Goal: Information Seeking & Learning: Learn about a topic

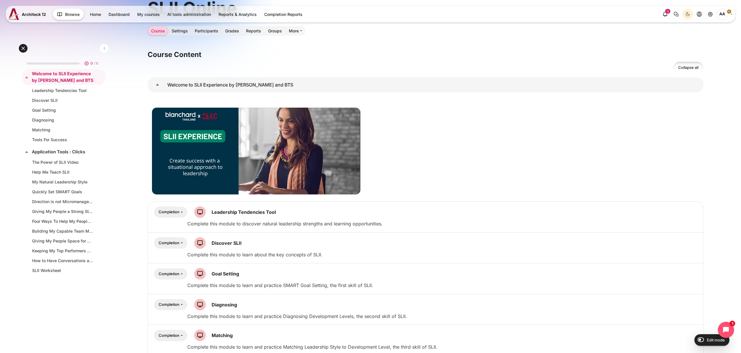
scroll to position [150, 0]
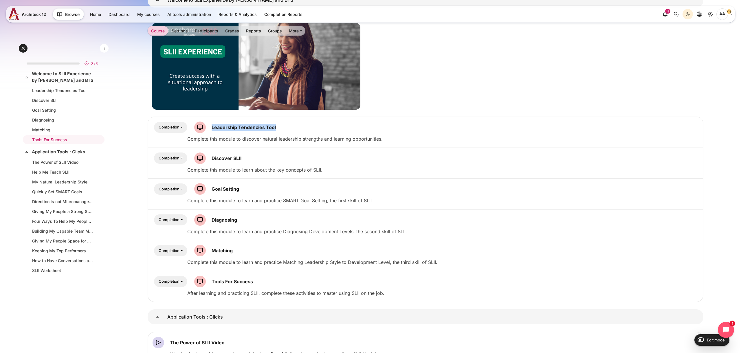
drag, startPoint x: 286, startPoint y: 128, endPoint x: 211, endPoint y: 129, distance: 75.5
click at [210, 128] on div "Completion Students must" at bounding box center [425, 128] width 546 height 12
copy span "Leadership Tendencies Tool"
click at [248, 155] on div "Completion Students must" at bounding box center [425, 158] width 546 height 12
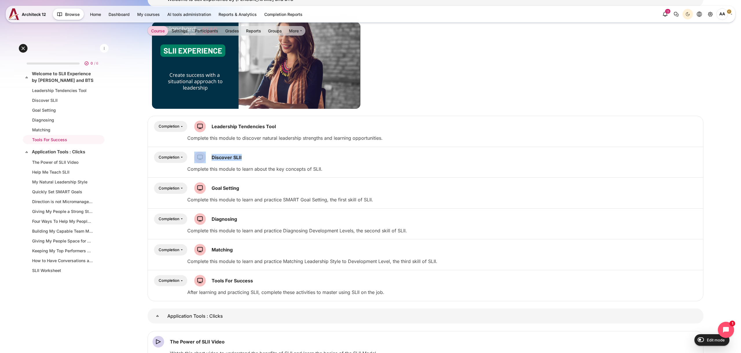
drag, startPoint x: 241, startPoint y: 156, endPoint x: 231, endPoint y: 117, distance: 40.4
click at [206, 158] on div "Completion Students must" at bounding box center [425, 158] width 546 height 12
copy div "Discover SLII"
drag, startPoint x: 244, startPoint y: 188, endPoint x: 211, endPoint y: 189, distance: 33.3
click at [211, 189] on div "Completion Students must" at bounding box center [425, 188] width 546 height 12
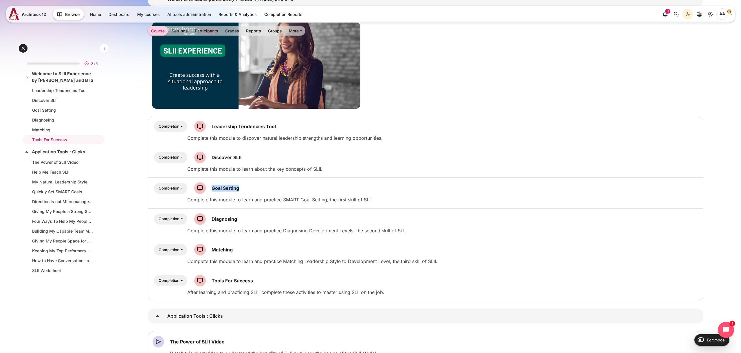
drag, startPoint x: 244, startPoint y: 187, endPoint x: 227, endPoint y: 184, distance: 17.4
click at [209, 188] on div "Completion Students must" at bounding box center [425, 188] width 546 height 12
copy span "Goal Setting"
click at [260, 219] on div "Completion Students must" at bounding box center [425, 219] width 546 height 12
drag, startPoint x: 263, startPoint y: 221, endPoint x: 209, endPoint y: 218, distance: 54.2
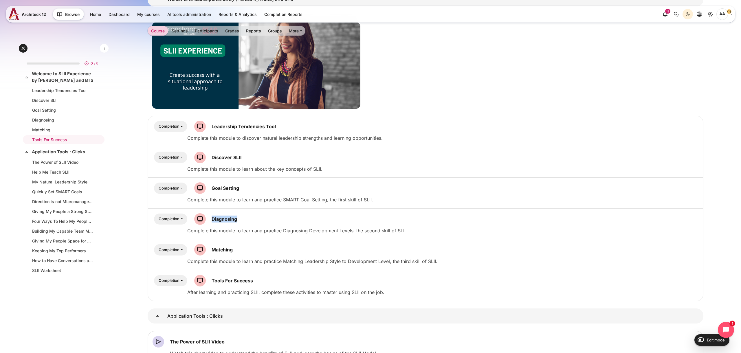
click at [209, 218] on div "Completion Students must" at bounding box center [425, 219] width 546 height 12
copy span "Diagnosing"
drag, startPoint x: 242, startPoint y: 250, endPoint x: 218, endPoint y: 246, distance: 24.1
click at [209, 250] on div "Completion Students must" at bounding box center [425, 250] width 546 height 12
copy span "Matching"
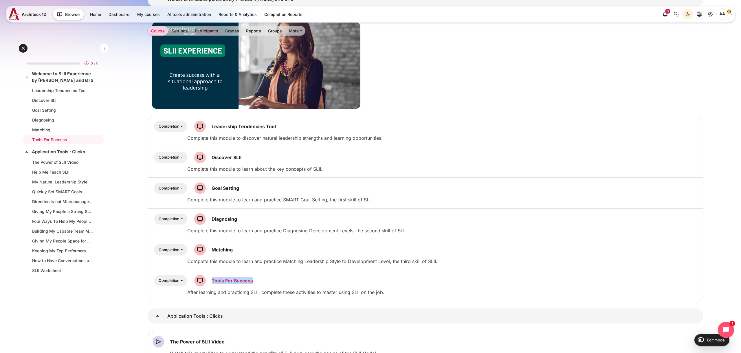
drag, startPoint x: 260, startPoint y: 282, endPoint x: 226, endPoint y: 281, distance: 33.9
click at [209, 280] on div "Completion Students must" at bounding box center [425, 281] width 546 height 12
copy span "Tools For Success"
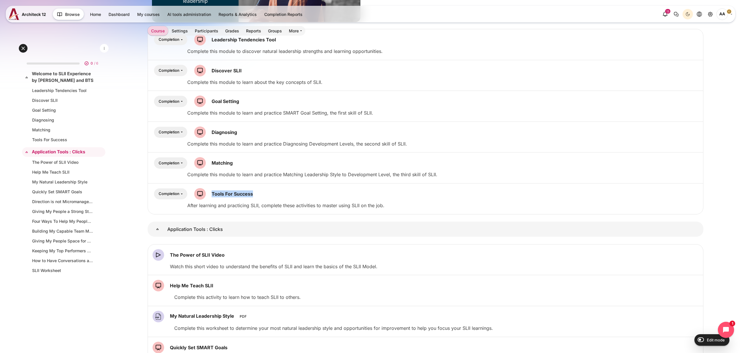
scroll to position [246, 0]
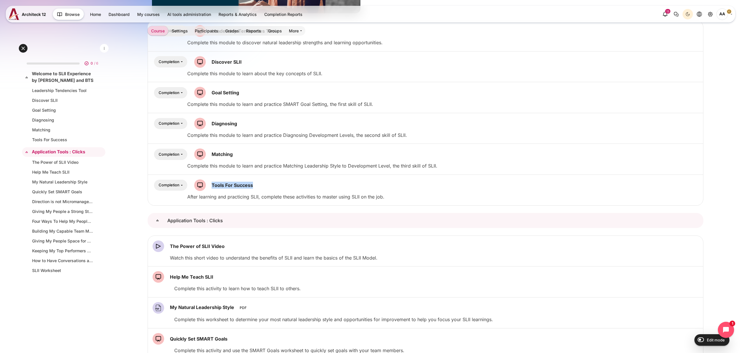
click at [167, 222] on link "Application Tools : Clicks" at bounding box center [158, 220] width 20 height 15
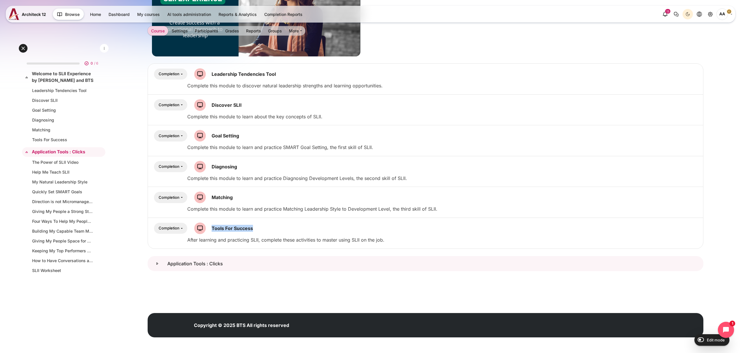
click at [167, 264] on link "Application Tools : Clicks" at bounding box center [158, 263] width 20 height 15
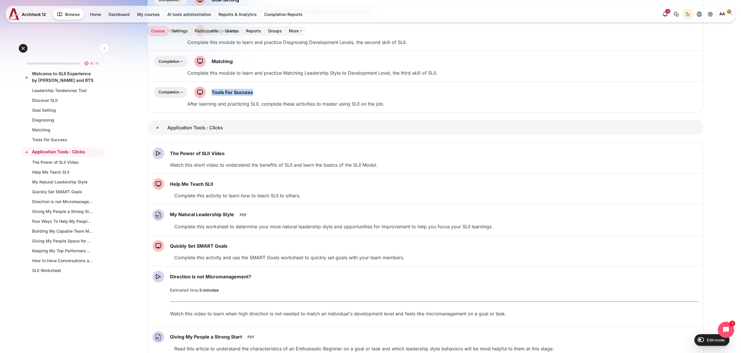
scroll to position [335, 0]
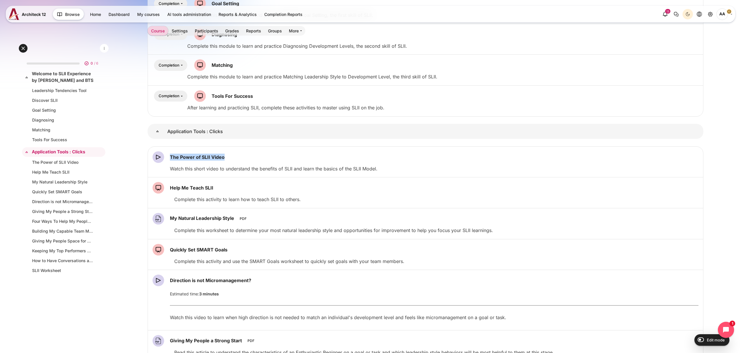
drag, startPoint x: 246, startPoint y: 155, endPoint x: 190, endPoint y: 152, distance: 56.5
click at [168, 156] on div "The Power of SLII Video Video Time" at bounding box center [425, 157] width 546 height 12
copy span "The Power of SLII Video"
drag, startPoint x: 224, startPoint y: 187, endPoint x: 169, endPoint y: 187, distance: 54.4
click at [169, 188] on div "Help Me Teach SLII SCORM package" at bounding box center [425, 188] width 546 height 12
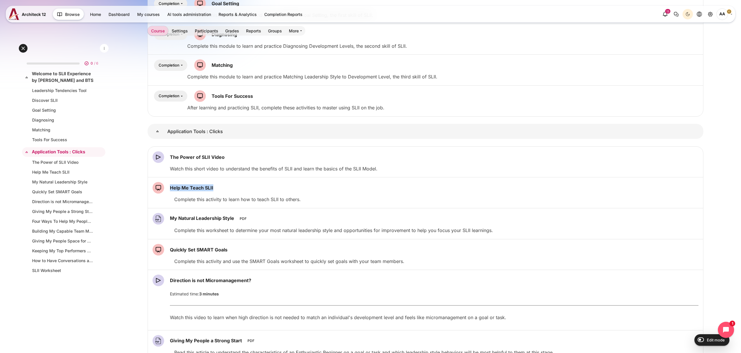
copy span "Help Me Teach SLII"
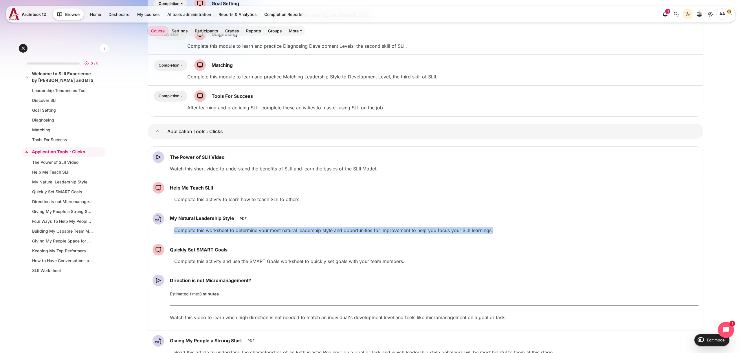
drag, startPoint x: 260, startPoint y: 218, endPoint x: 127, endPoint y: 241, distance: 135.6
click at [126, 241] on div "Open course index My courses Courses Blanchard SLII Online" at bounding box center [425, 199] width 631 height 1034
drag, startPoint x: 127, startPoint y: 242, endPoint x: 132, endPoint y: 240, distance: 5.1
click at [128, 242] on div "Open course index My courses Courses Blanchard SLII Online" at bounding box center [425, 199] width 631 height 1034
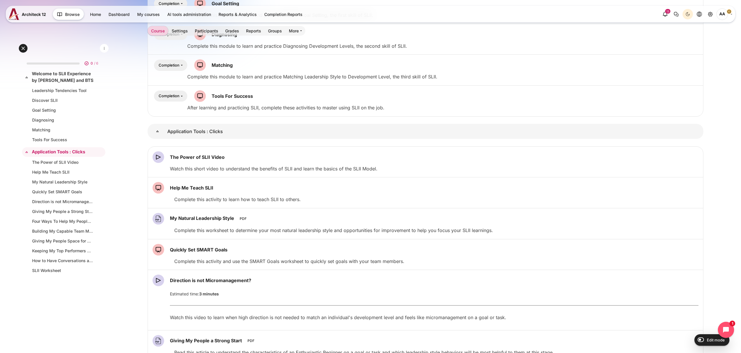
drag, startPoint x: 167, startPoint y: 216, endPoint x: 269, endPoint y: 162, distance: 115.4
click at [236, 217] on div "My Natural Leadership Style File" at bounding box center [202, 219] width 100 height 12
copy span "My Natural Leadership Style"
drag, startPoint x: 238, startPoint y: 249, endPoint x: 255, endPoint y: 223, distance: 31.8
click at [168, 249] on div "Quickly Set SMART Goals SCORM package" at bounding box center [425, 250] width 546 height 12
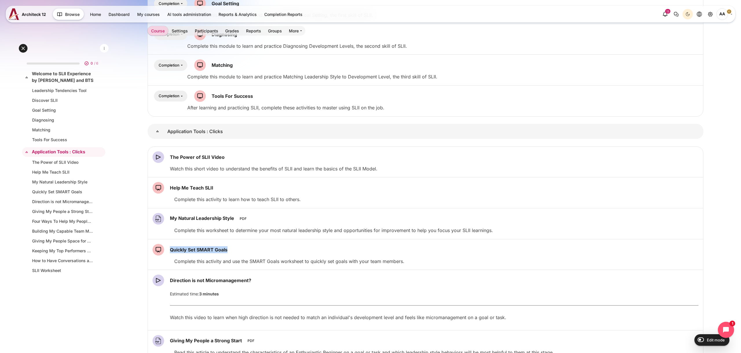
copy span "Quickly Set SMART Goals"
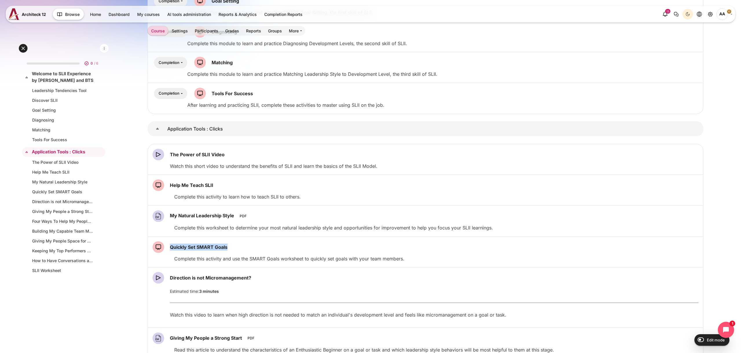
scroll to position [466, 0]
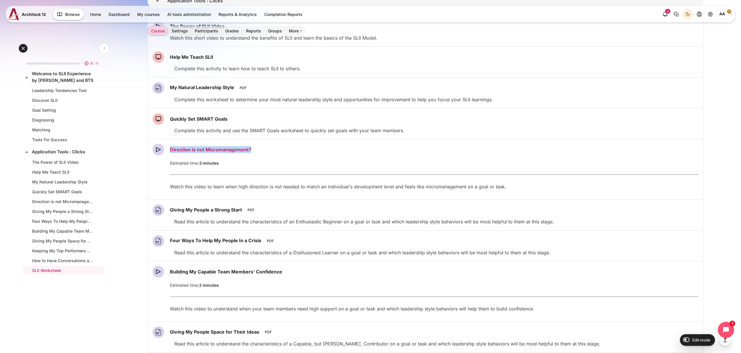
drag, startPoint x: 262, startPoint y: 149, endPoint x: 178, endPoint y: 148, distance: 84.2
click at [168, 148] on div "Direction is not Micromanagement? Video Time" at bounding box center [425, 150] width 546 height 12
drag, startPoint x: 166, startPoint y: 209, endPoint x: 197, endPoint y: 209, distance: 30.7
click at [197, 209] on div "Giving My People a Strong Start File" at bounding box center [205, 210] width 107 height 12
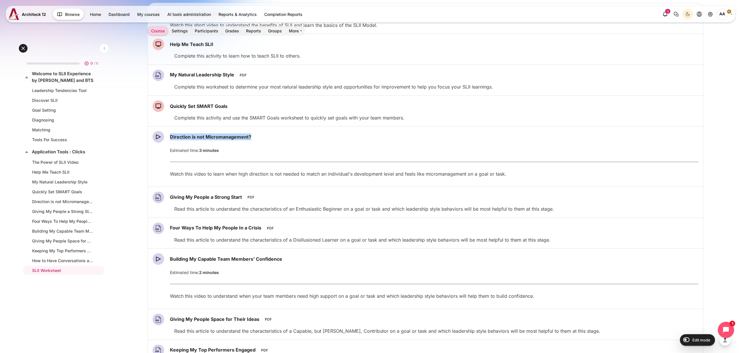
scroll to position [483, 0]
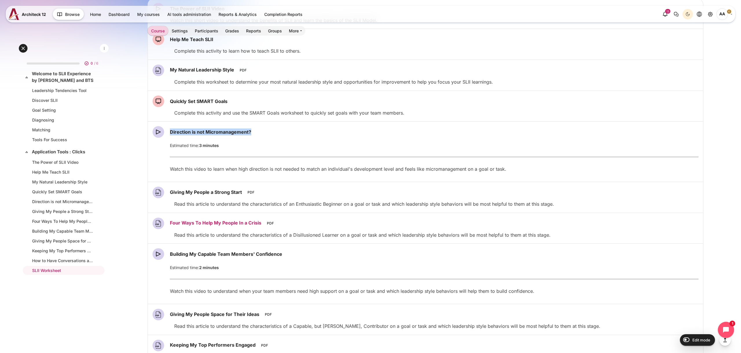
drag, startPoint x: 169, startPoint y: 224, endPoint x: 196, endPoint y: 223, distance: 26.4
click at [196, 223] on div "Four Ways To Help My People In a Crisis File" at bounding box center [215, 224] width 127 height 12
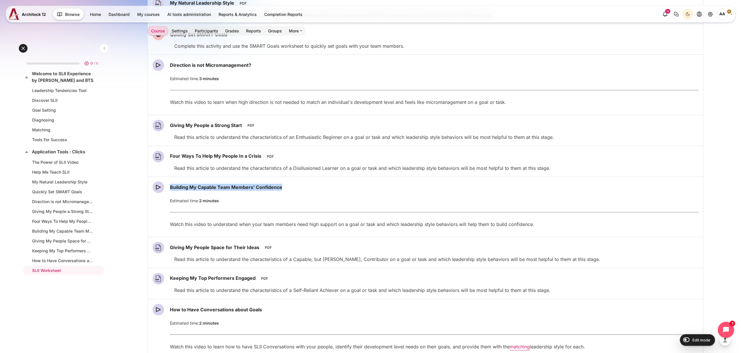
drag, startPoint x: 296, startPoint y: 185, endPoint x: 247, endPoint y: 172, distance: 50.9
click at [169, 187] on div "Building My Capable Team Members' Confidence Video Time" at bounding box center [425, 187] width 546 height 12
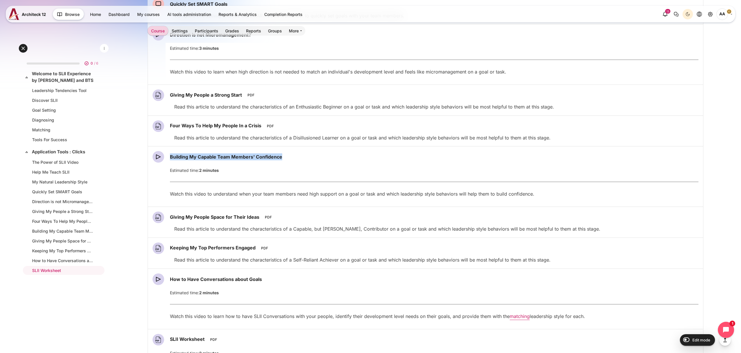
scroll to position [612, 0]
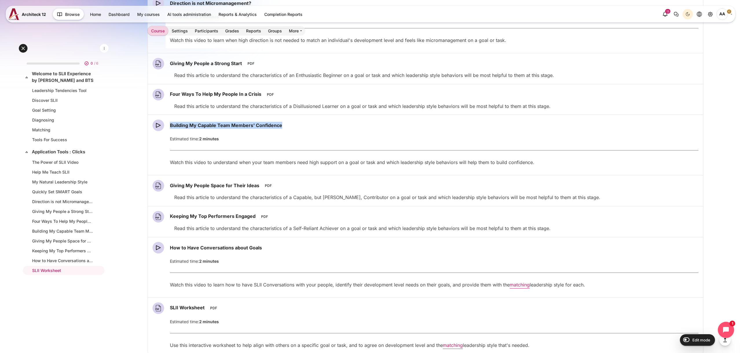
drag, startPoint x: 168, startPoint y: 185, endPoint x: 296, endPoint y: 137, distance: 136.3
click at [253, 187] on div "Giving My People Space for Their Ideas File" at bounding box center [214, 186] width 125 height 12
drag, startPoint x: 168, startPoint y: 217, endPoint x: 198, endPoint y: 216, distance: 30.7
click at [198, 216] on div "Keeping My Top Performers Engaged File" at bounding box center [212, 217] width 121 height 12
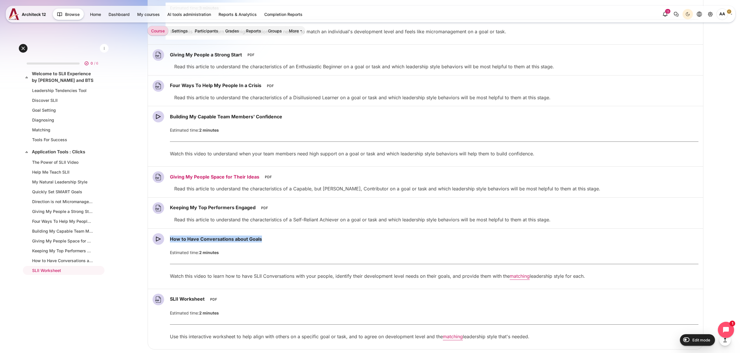
drag, startPoint x: 270, startPoint y: 239, endPoint x: 225, endPoint y: 181, distance: 73.7
click at [169, 237] on div "How to Have Conversations about Goals Video Time" at bounding box center [425, 239] width 546 height 12
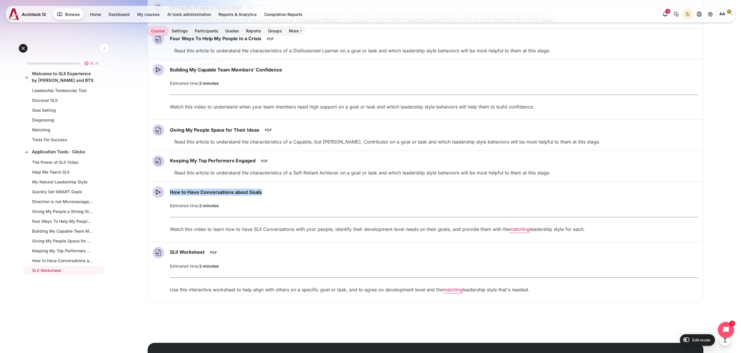
scroll to position [697, 0]
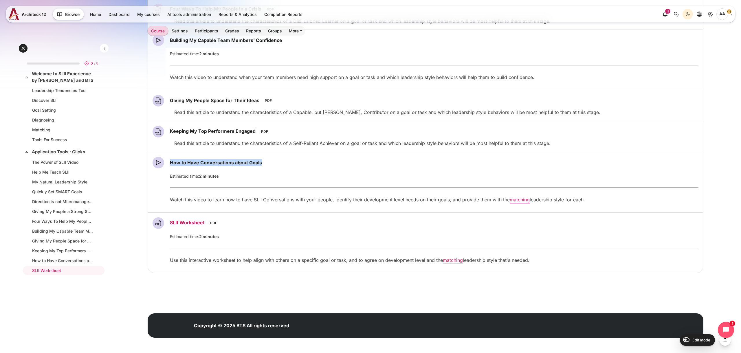
drag, startPoint x: 167, startPoint y: 225, endPoint x: 196, endPoint y: 222, distance: 29.4
click at [196, 222] on div "SLII Worksheet File" at bounding box center [187, 223] width 70 height 12
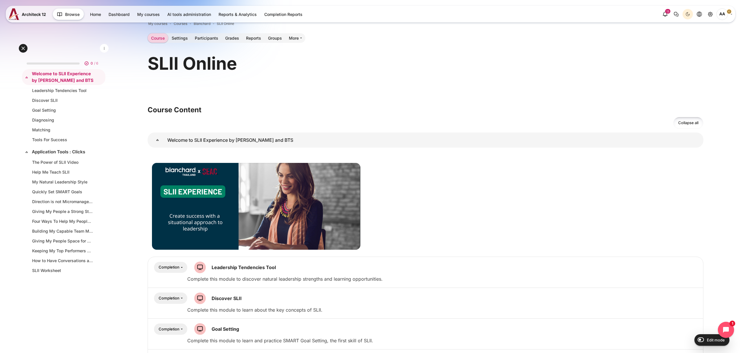
scroll to position [57, 0]
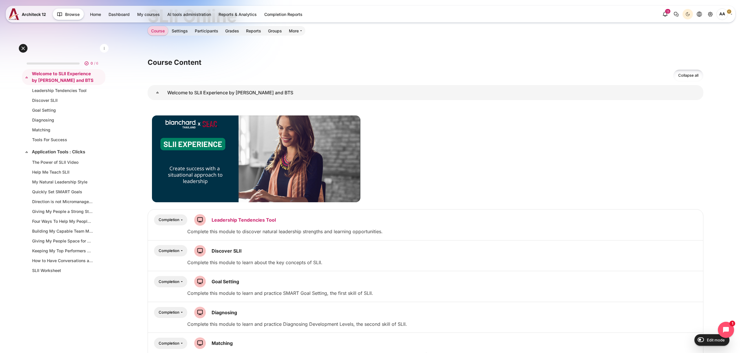
click at [222, 222] on link "Leadership Tendencies Tool SCORM package" at bounding box center [244, 220] width 64 height 6
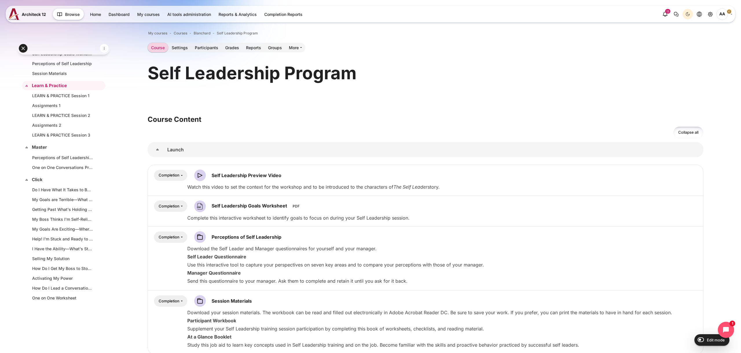
scroll to position [14, 0]
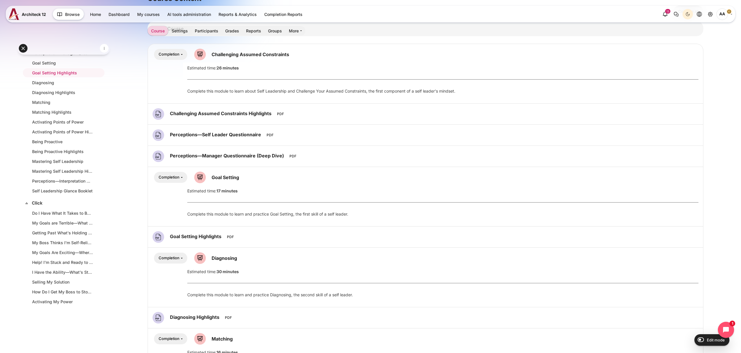
scroll to position [14, 0]
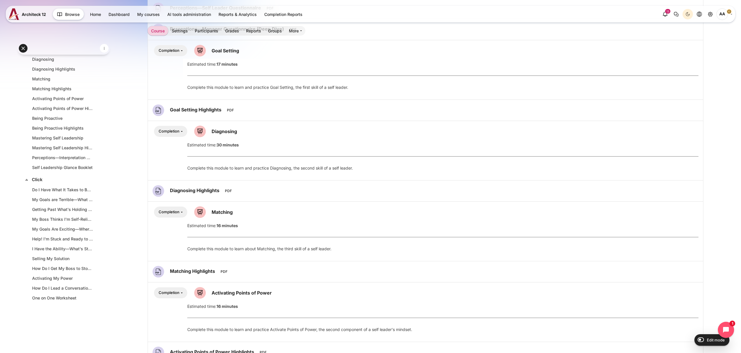
scroll to position [14, 0]
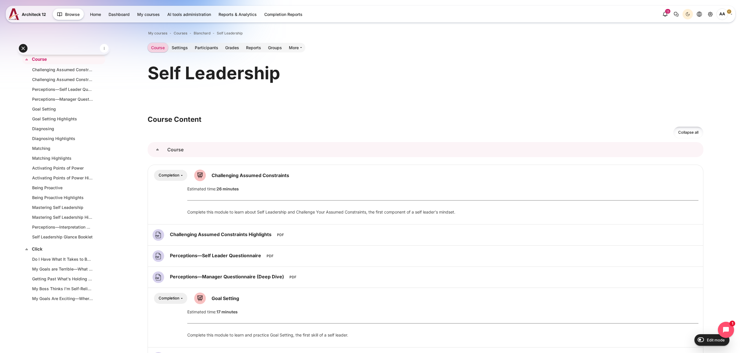
click at [167, 152] on link "Course" at bounding box center [158, 149] width 20 height 15
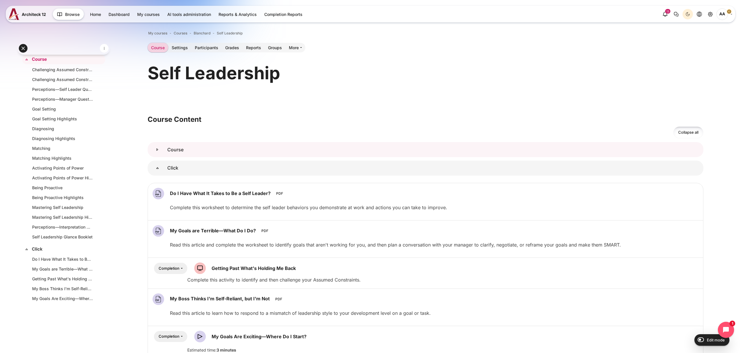
click at [167, 151] on link "Course" at bounding box center [158, 149] width 20 height 15
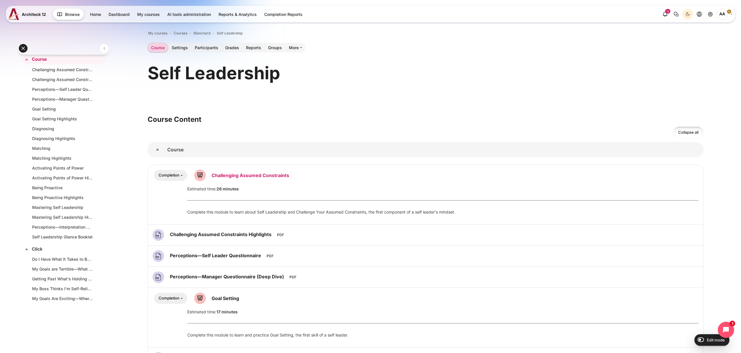
click at [276, 174] on link "Challenging Assumed Constraints Lesson" at bounding box center [251, 175] width 78 height 6
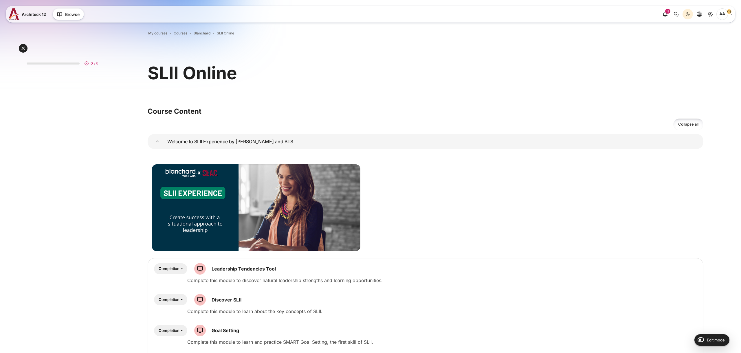
scroll to position [57, 0]
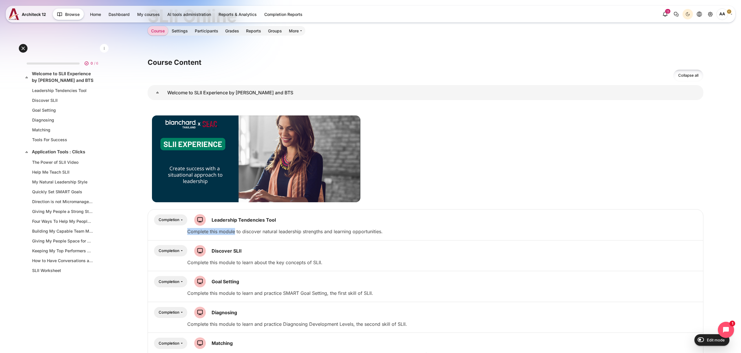
drag, startPoint x: 186, startPoint y: 231, endPoint x: 234, endPoint y: 233, distance: 48.4
click at [234, 233] on div "Content" at bounding box center [425, 224] width 546 height 21
copy p "Complete this module"
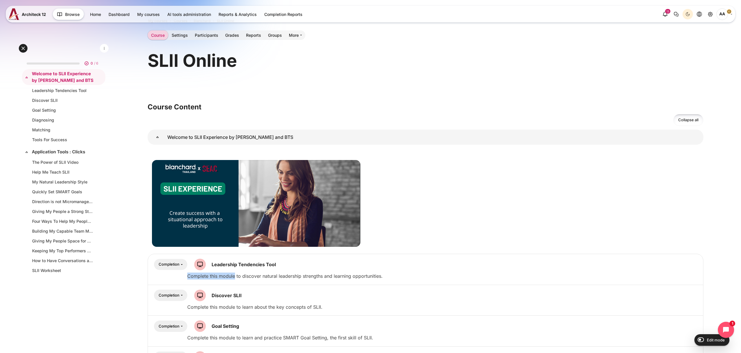
scroll to position [0, 0]
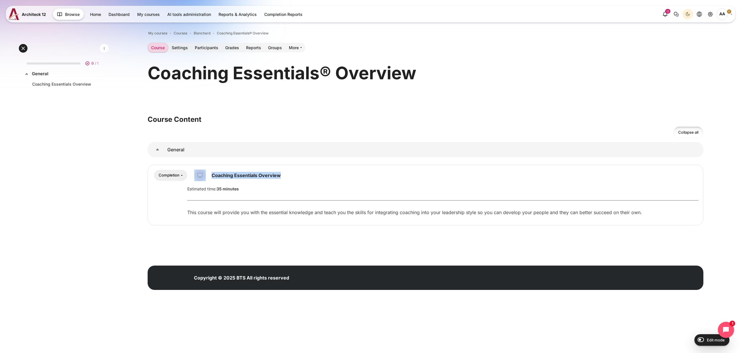
drag, startPoint x: 279, startPoint y: 176, endPoint x: 207, endPoint y: 175, distance: 71.5
click at [207, 175] on div "Completion Students must" at bounding box center [425, 176] width 546 height 12
copy div "Coaching Essentials Overview"
click at [269, 173] on link "Coaching Essentials Overview SCORM package" at bounding box center [246, 175] width 69 height 6
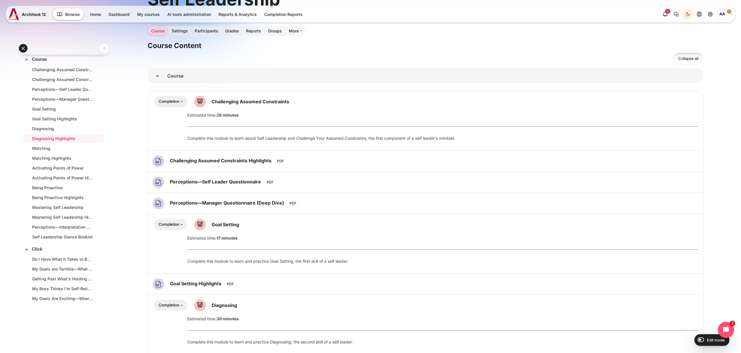
scroll to position [47, 0]
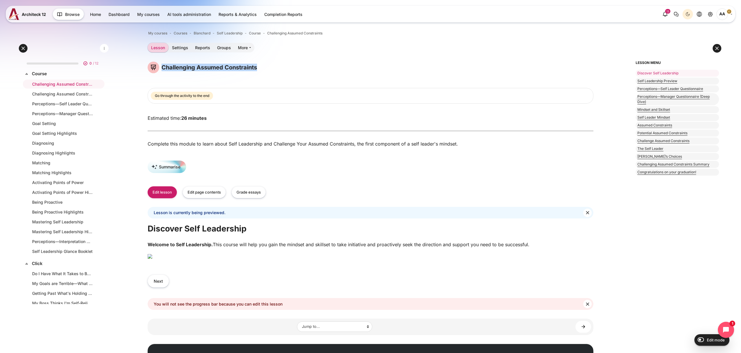
drag, startPoint x: 275, startPoint y: 66, endPoint x: 165, endPoint y: 67, distance: 110.2
click at [161, 66] on div "Challenging Assumed Constraints" at bounding box center [371, 68] width 446 height 12
copy h4 "Challenging Assumed Constraints"
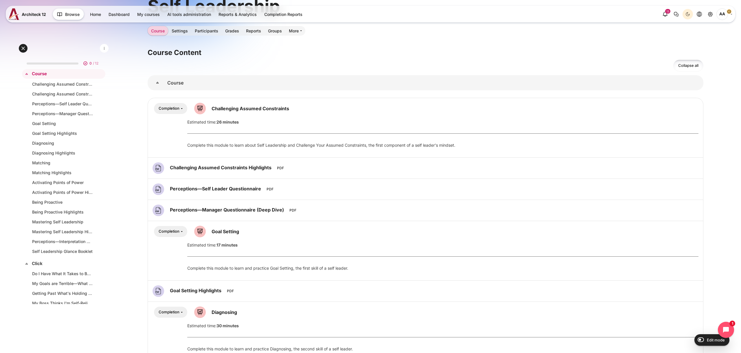
scroll to position [69, 0]
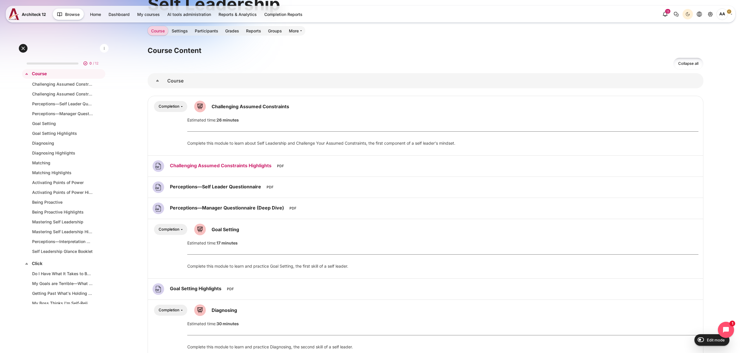
drag, startPoint x: 167, startPoint y: 168, endPoint x: 212, endPoint y: 166, distance: 44.9
click at [212, 166] on div "Challenging Assumed Constraints Highlights File" at bounding box center [220, 166] width 137 height 12
copy span "Challenging Assumed Constraints Highlights"
drag, startPoint x: 166, startPoint y: 187, endPoint x: 226, endPoint y: 187, distance: 60.2
click at [226, 187] on div "Perceptions—Self Leader Questionnaire File" at bounding box center [215, 187] width 126 height 12
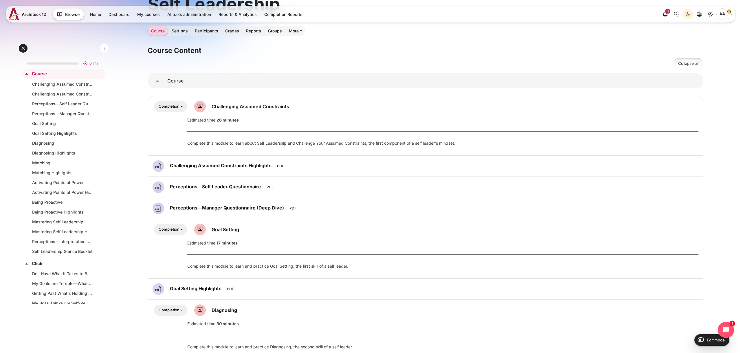
copy div "Perceptions—Self Leader Questionnaire"
drag, startPoint x: 174, startPoint y: 209, endPoint x: 273, endPoint y: 207, distance: 98.7
click at [273, 207] on div "Perceptions—Manager Questionnaire (Deep Dive) File" at bounding box center [226, 209] width 149 height 12
copy span "Perceptions—Manager Questionnaire (Deep Dive)"
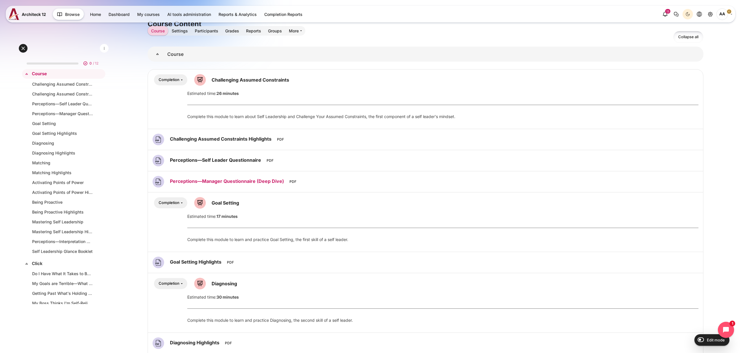
scroll to position [119, 0]
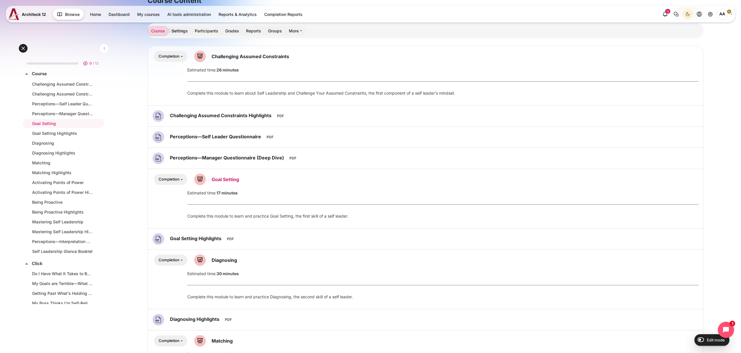
drag, startPoint x: 243, startPoint y: 182, endPoint x: 212, endPoint y: 179, distance: 31.9
click at [212, 179] on div "Completion Students must" at bounding box center [425, 180] width 546 height 12
drag, startPoint x: 247, startPoint y: 179, endPoint x: 219, endPoint y: 168, distance: 30.4
click at [206, 180] on div "Completion Students must" at bounding box center [425, 180] width 546 height 12
copy div "Goal Setting"
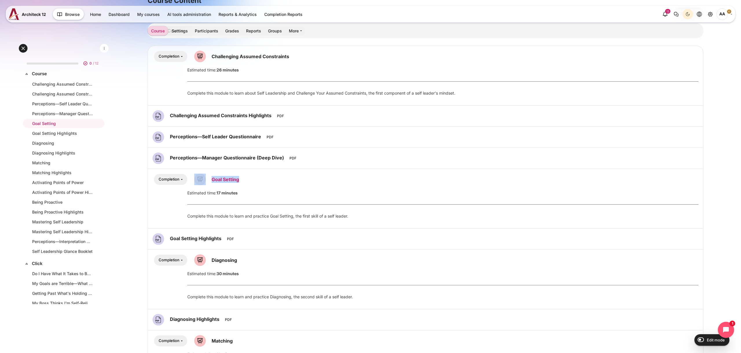
click at [223, 181] on link "Goal Setting Lesson" at bounding box center [225, 179] width 27 height 6
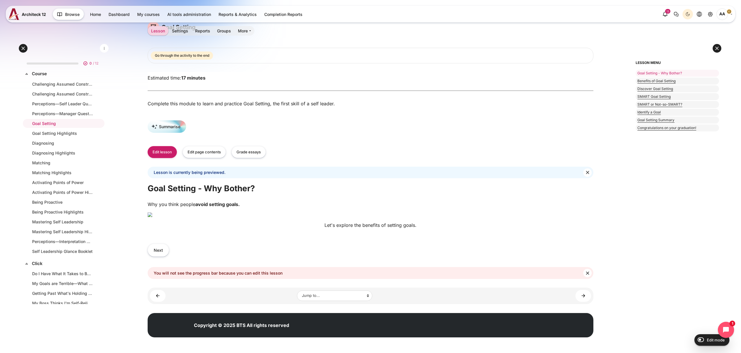
scroll to position [58, 0]
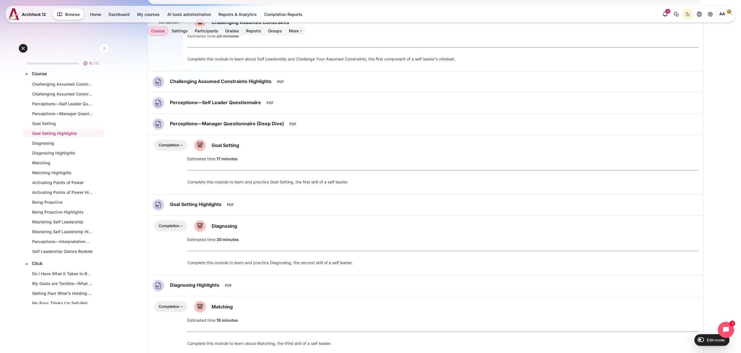
scroll to position [161, 0]
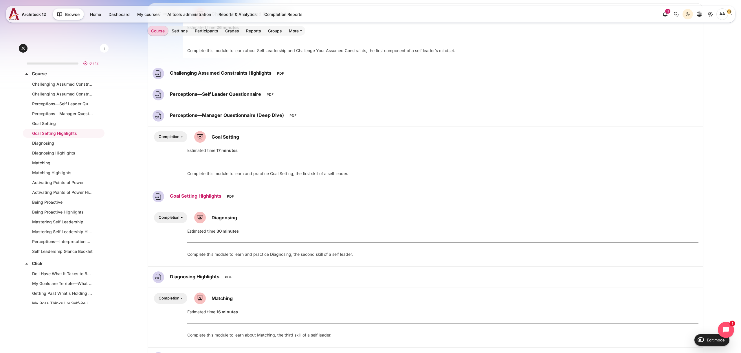
drag, startPoint x: 168, startPoint y: 200, endPoint x: 189, endPoint y: 197, distance: 21.0
click at [189, 197] on div "Goal Setting Highlights File" at bounding box center [195, 197] width 87 height 12
copy span "Goal Setting Highlights"
drag, startPoint x: 239, startPoint y: 219, endPoint x: 247, endPoint y: 212, distance: 10.7
click at [211, 219] on div "Completion Students must" at bounding box center [425, 218] width 546 height 12
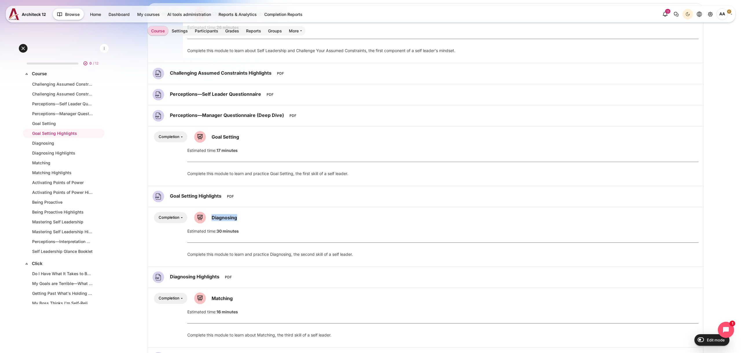
copy span "Diagnosing"
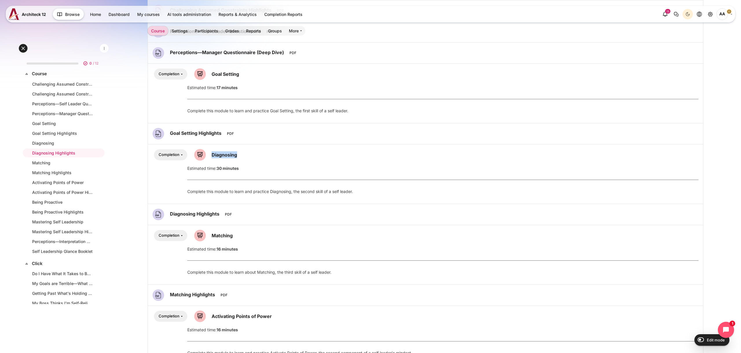
scroll to position [238, 0]
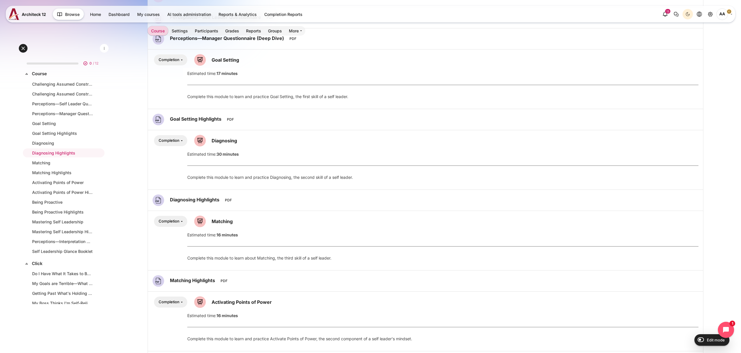
drag, startPoint x: 171, startPoint y: 204, endPoint x: 176, endPoint y: 205, distance: 5.3
click at [177, 206] on li "Select activity Diagnosing Highlights Diagnosing Highlights" at bounding box center [425, 200] width 555 height 21
drag, startPoint x: 176, startPoint y: 205, endPoint x: 168, endPoint y: 207, distance: 8.6
click at [176, 206] on div "Diagnosing Highlights File" at bounding box center [194, 200] width 85 height 12
drag, startPoint x: 170, startPoint y: 200, endPoint x: 194, endPoint y: 200, distance: 24.6
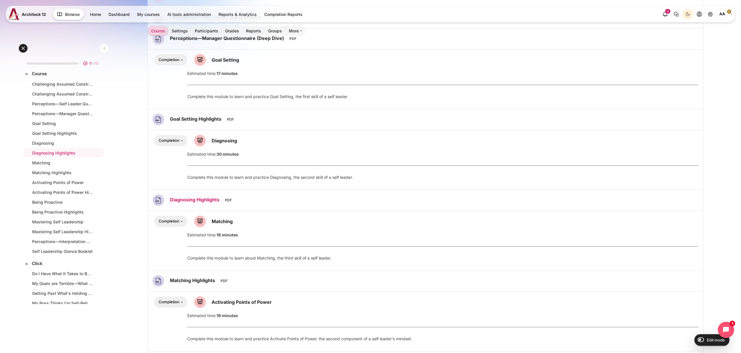
click at [194, 200] on div "Diagnosing Highlights File" at bounding box center [194, 200] width 85 height 12
copy span "Diagnosing Highlights"
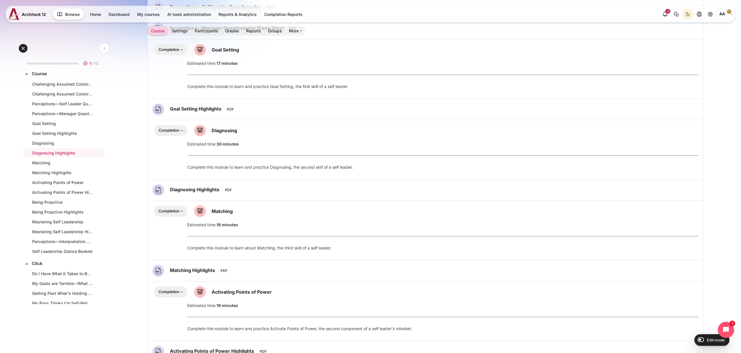
scroll to position [251, 0]
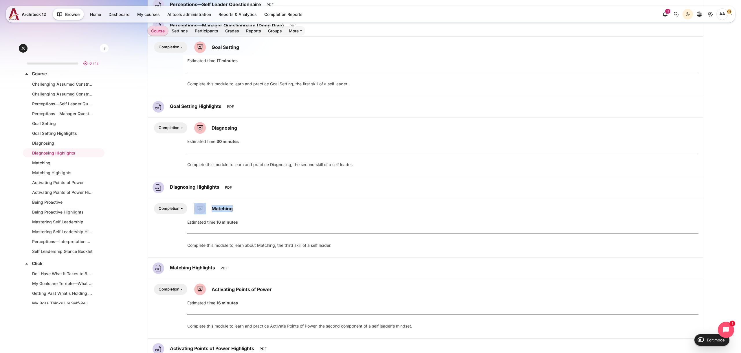
drag, startPoint x: 230, startPoint y: 209, endPoint x: 205, endPoint y: 209, distance: 24.9
click at [205, 209] on div "Completion Students must" at bounding box center [425, 209] width 546 height 12
copy div "Matching"
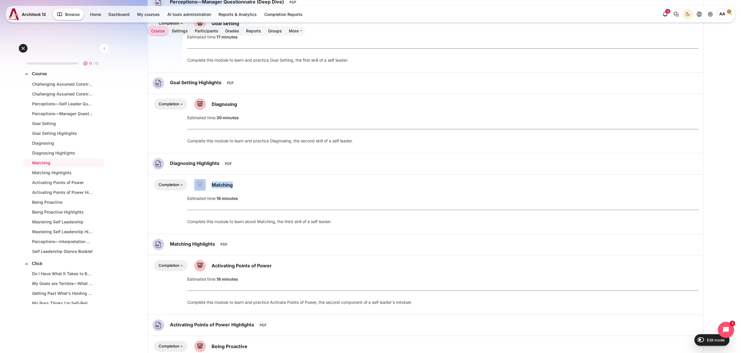
scroll to position [286, 0]
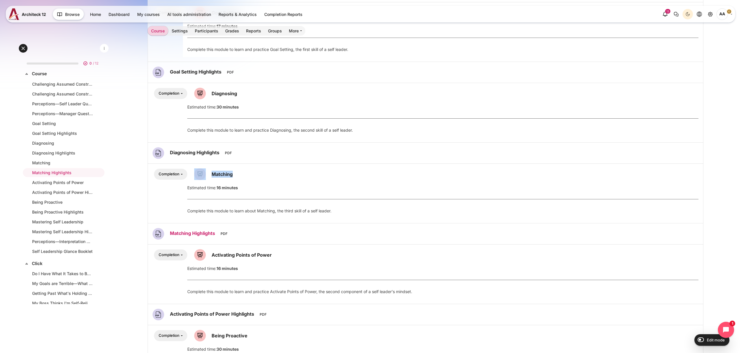
drag, startPoint x: 166, startPoint y: 239, endPoint x: 214, endPoint y: 230, distance: 48.3
click at [214, 230] on div "Matching Highlights File" at bounding box center [192, 234] width 80 height 12
copy div "Matching Highlights"
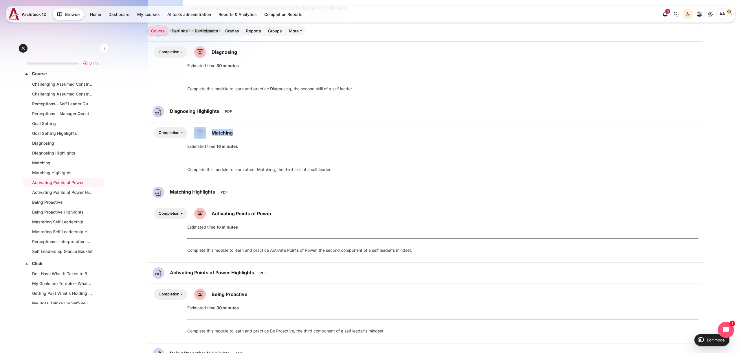
scroll to position [369, 0]
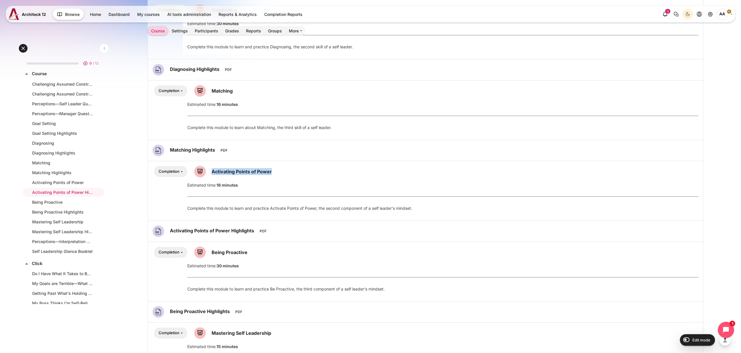
drag, startPoint x: 251, startPoint y: 172, endPoint x: 211, endPoint y: 172, distance: 39.9
click at [209, 173] on div "Completion Students must" at bounding box center [425, 172] width 546 height 12
copy span "Activating Points of Power"
drag, startPoint x: 168, startPoint y: 235, endPoint x: 270, endPoint y: 242, distance: 101.8
click at [269, 237] on li "Select activity Activating Points of Power Highlights File" at bounding box center [425, 230] width 555 height 21
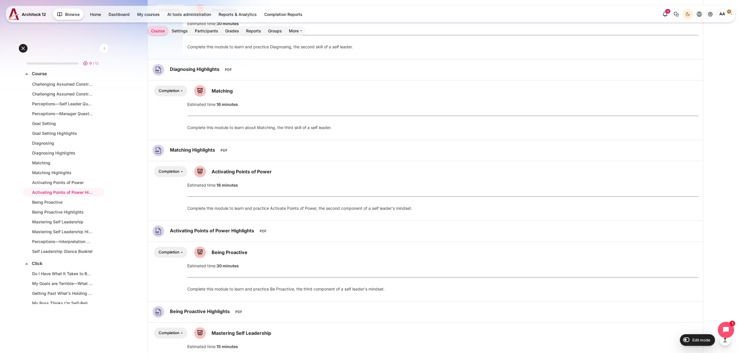
drag, startPoint x: 270, startPoint y: 242, endPoint x: 250, endPoint y: 242, distance: 20.0
click at [270, 242] on li "Select activity Being Proactive Students must" at bounding box center [425, 272] width 555 height 60
drag, startPoint x: 168, startPoint y: 234, endPoint x: 231, endPoint y: 229, distance: 64.1
click at [231, 229] on div "Activating Points of Power Highlights File" at bounding box center [211, 231] width 119 height 12
copy div "Activating Points of Power Highlights"
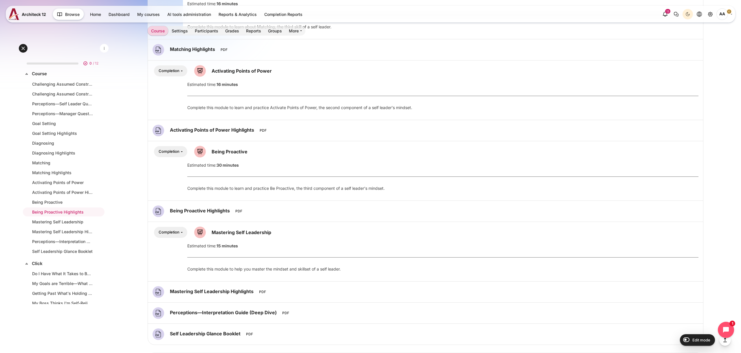
scroll to position [474, 0]
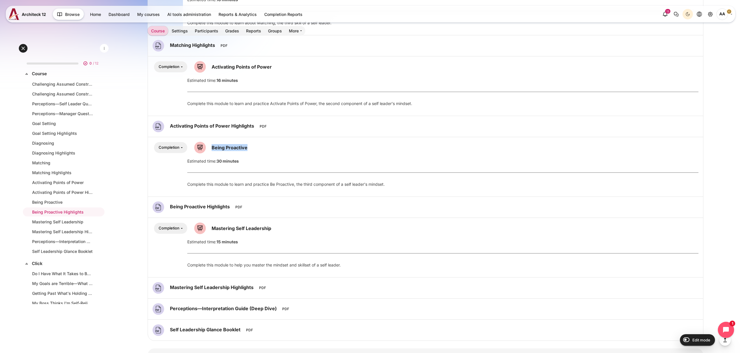
drag, startPoint x: 271, startPoint y: 149, endPoint x: 233, endPoint y: 152, distance: 38.4
click at [210, 149] on div "Completion Students must" at bounding box center [425, 148] width 546 height 12
copy span "Being Proactive"
drag, startPoint x: 169, startPoint y: 213, endPoint x: 195, endPoint y: 211, distance: 26.4
click at [197, 211] on div "Being Proactive Highlights File" at bounding box center [199, 207] width 95 height 12
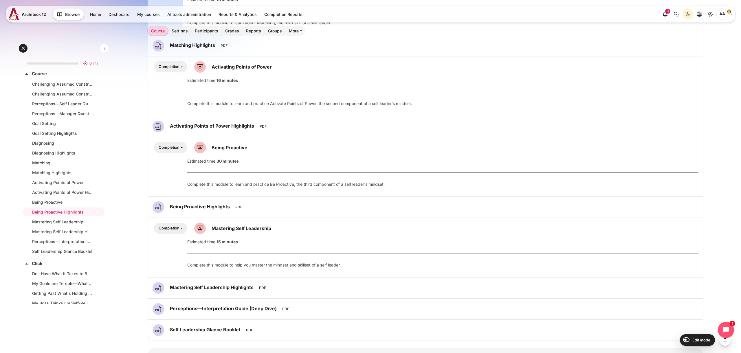
click at [169, 210] on div "Being Proactive Highlights File" at bounding box center [199, 207] width 95 height 12
click at [170, 212] on div "Being Proactive Highlights File" at bounding box center [199, 207] width 95 height 12
drag, startPoint x: 169, startPoint y: 209, endPoint x: 179, endPoint y: 204, distance: 11.4
click at [179, 204] on div "Being Proactive Highlights File" at bounding box center [199, 207] width 95 height 12
copy span "Being Proactive Highlights"
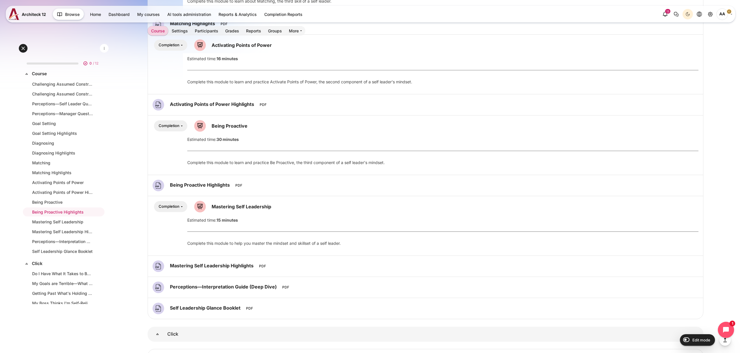
scroll to position [498, 0]
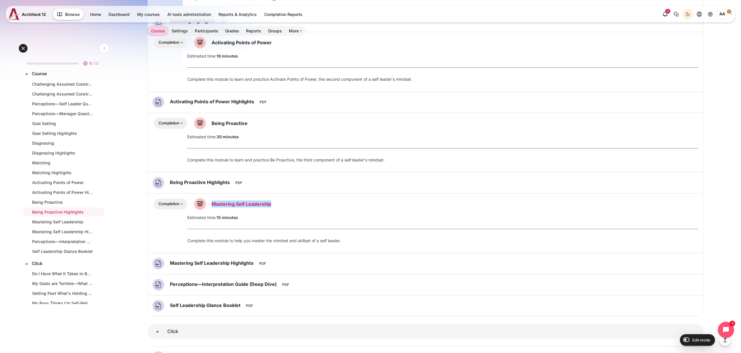
drag, startPoint x: 280, startPoint y: 204, endPoint x: 216, endPoint y: 205, distance: 63.7
click at [209, 205] on div "Completion Students must" at bounding box center [425, 204] width 546 height 12
copy span "Mastering Self Leadership"
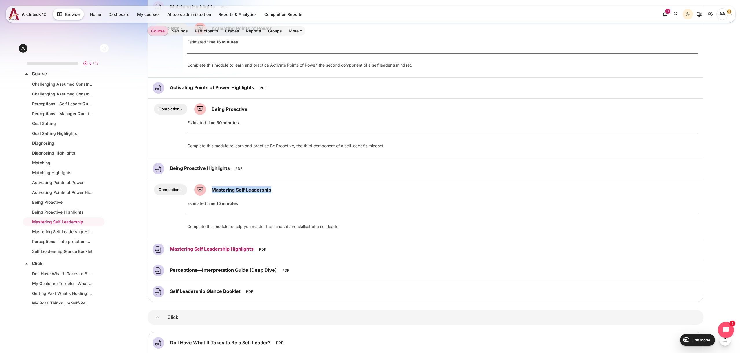
drag, startPoint x: 168, startPoint y: 250, endPoint x: 178, endPoint y: 248, distance: 10.3
click at [178, 248] on div "Mastering Self Leadership Highlights File" at bounding box center [211, 250] width 119 height 12
drag, startPoint x: 167, startPoint y: 267, endPoint x: 179, endPoint y: 269, distance: 12.5
click at [179, 269] on div "Perceptions—Interpretation Guide (Deep Dive) File" at bounding box center [223, 271] width 142 height 12
drag, startPoint x: 167, startPoint y: 292, endPoint x: 176, endPoint y: 292, distance: 9.0
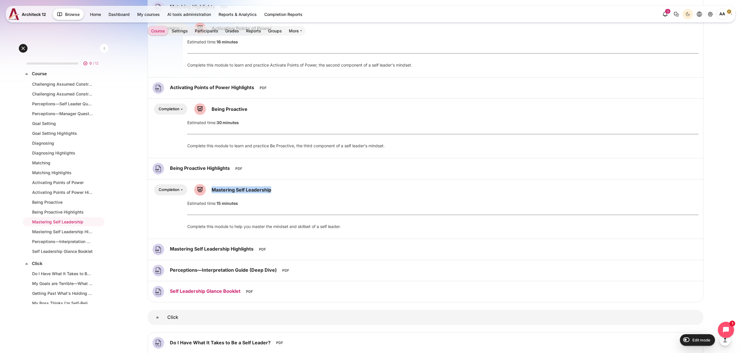
click at [176, 292] on div "Self Leadership Glance Booklet File" at bounding box center [205, 292] width 106 height 12
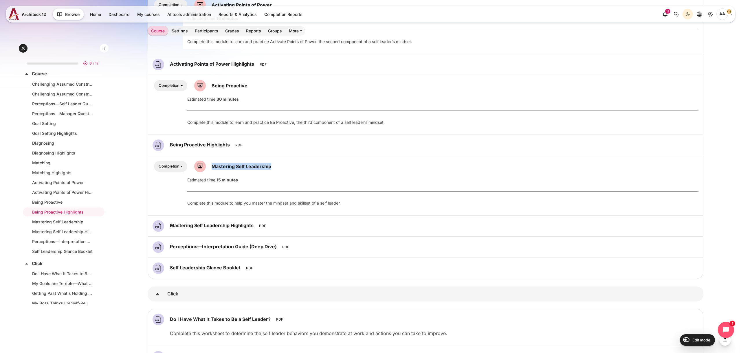
scroll to position [574, 0]
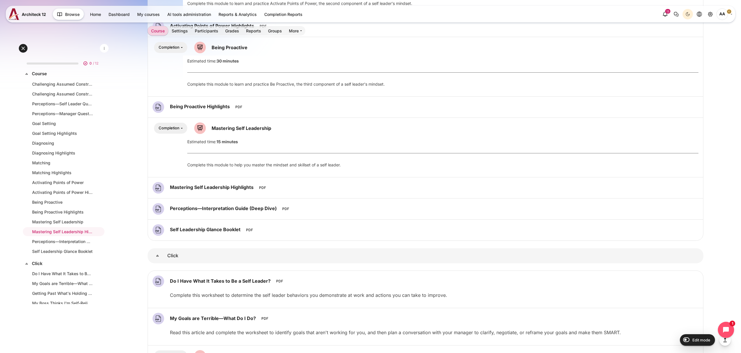
click at [162, 162] on div "Content" at bounding box center [425, 147] width 546 height 50
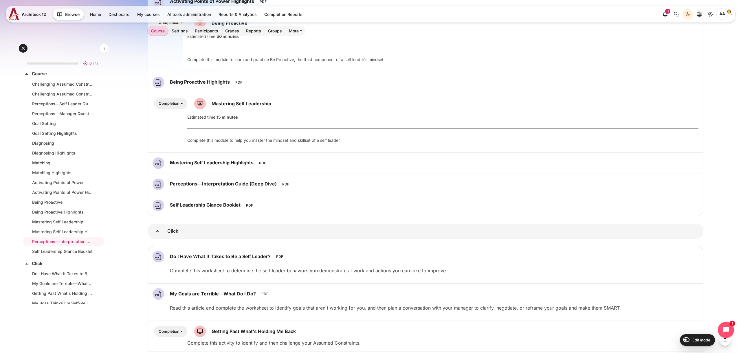
scroll to position [600, 0]
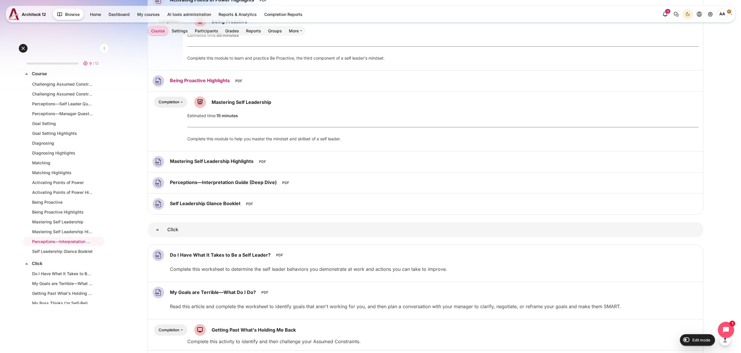
click at [214, 79] on link "Being Proactive Highlights File" at bounding box center [200, 81] width 61 height 6
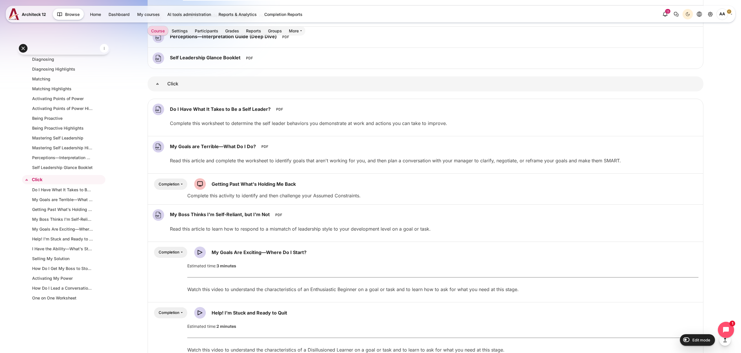
scroll to position [747, 0]
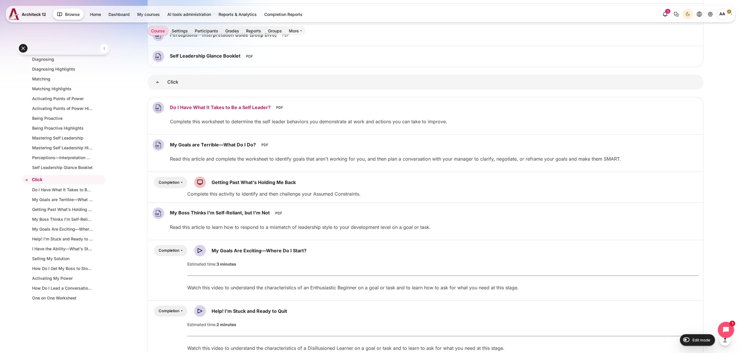
drag, startPoint x: 166, startPoint y: 107, endPoint x: 192, endPoint y: 107, distance: 26.0
click at [192, 107] on div "Do I Have What It Takes to Be a Self Leader? File" at bounding box center [220, 108] width 136 height 12
drag, startPoint x: 168, startPoint y: 143, endPoint x: 208, endPoint y: 143, distance: 40.5
click at [209, 144] on div "My Goals are Terrible—What Do I Do? File" at bounding box center [212, 145] width 121 height 12
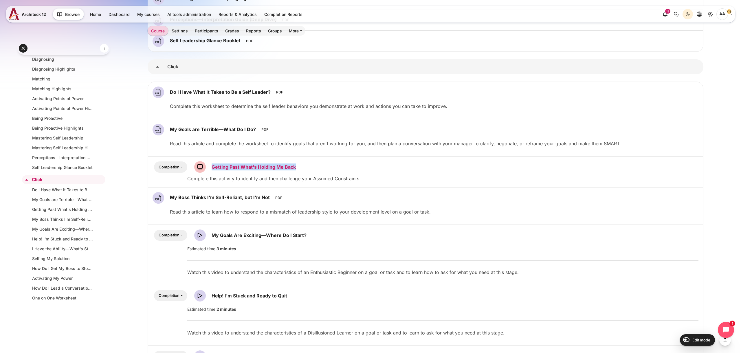
drag, startPoint x: 209, startPoint y: 166, endPoint x: 225, endPoint y: 166, distance: 15.9
click at [225, 166] on div "Getting Past What's Holding Me Back SCORM package" at bounding box center [246, 167] width 104 height 12
drag, startPoint x: 168, startPoint y: 197, endPoint x: 176, endPoint y: 196, distance: 8.1
click at [173, 197] on div "My Boss Thinks I'm Self-Reliant, but I'm Not File" at bounding box center [219, 198] width 135 height 12
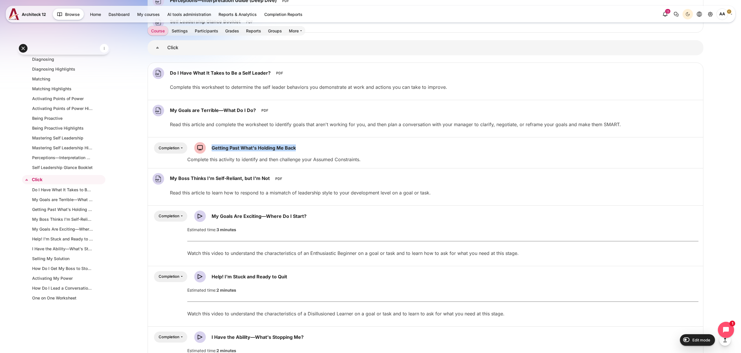
scroll to position [784, 0]
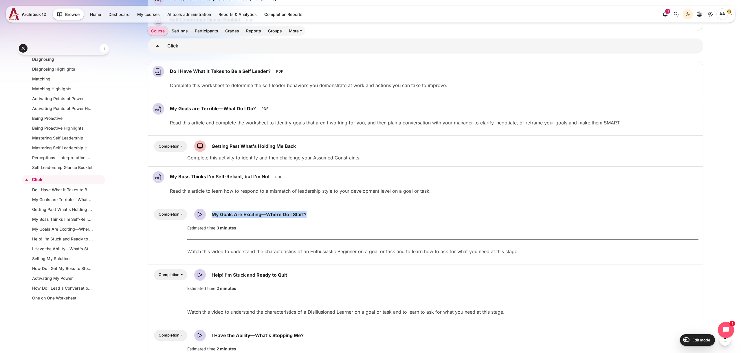
drag, startPoint x: 316, startPoint y: 214, endPoint x: 229, endPoint y: 207, distance: 86.8
click at [209, 215] on div "Completion Students must" at bounding box center [425, 215] width 546 height 12
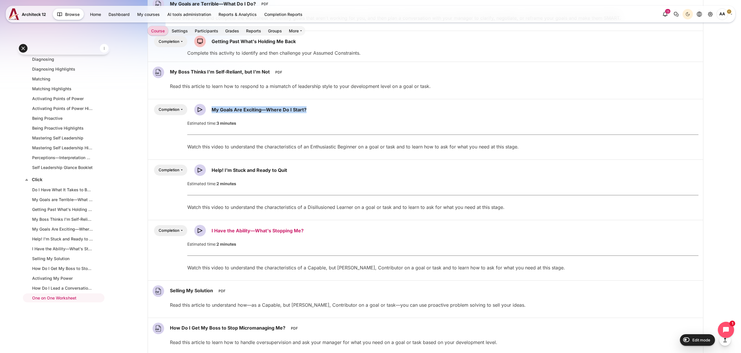
scroll to position [896, 0]
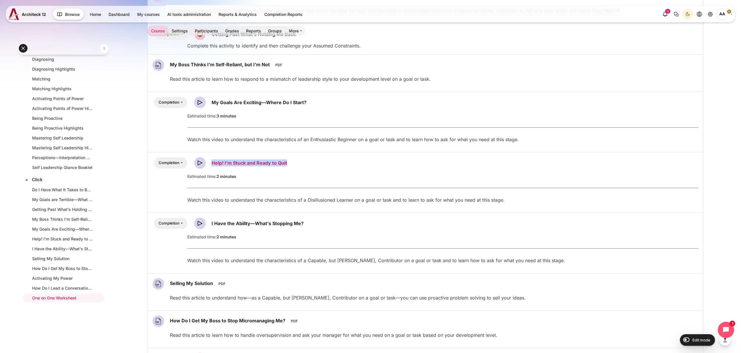
drag, startPoint x: 298, startPoint y: 163, endPoint x: 222, endPoint y: 162, distance: 76.4
click at [211, 162] on div "Completion Students must" at bounding box center [425, 163] width 546 height 12
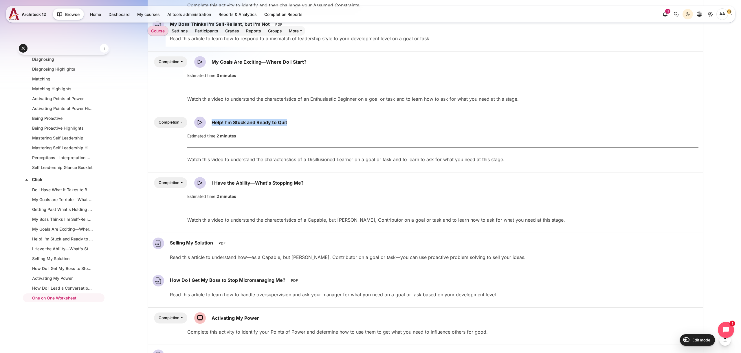
scroll to position [941, 0]
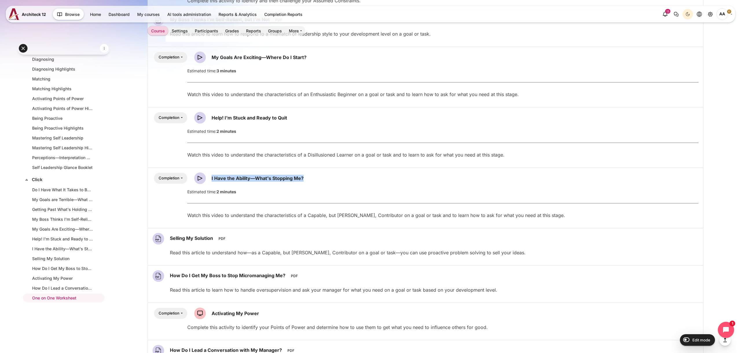
drag, startPoint x: 313, startPoint y: 179, endPoint x: 276, endPoint y: 170, distance: 38.0
click at [209, 179] on div "Completion Students must" at bounding box center [425, 178] width 546 height 12
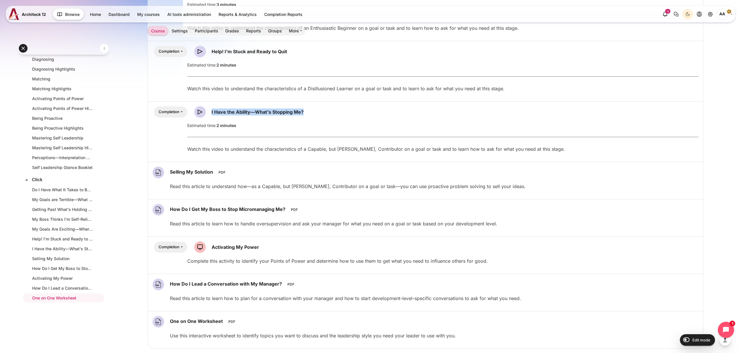
scroll to position [1062, 0]
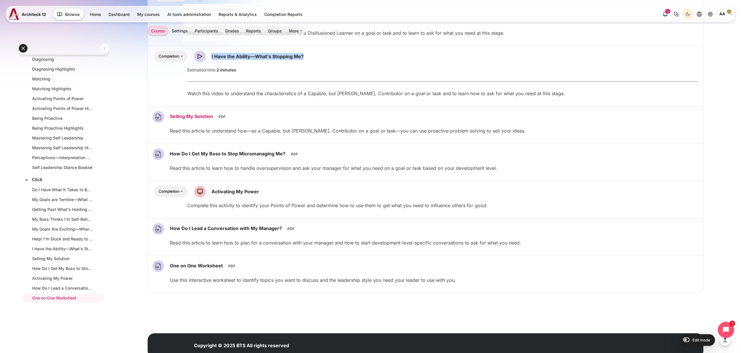
drag, startPoint x: 166, startPoint y: 115, endPoint x: 187, endPoint y: 115, distance: 21.1
click at [187, 115] on div "Selling My Solution File" at bounding box center [191, 117] width 78 height 12
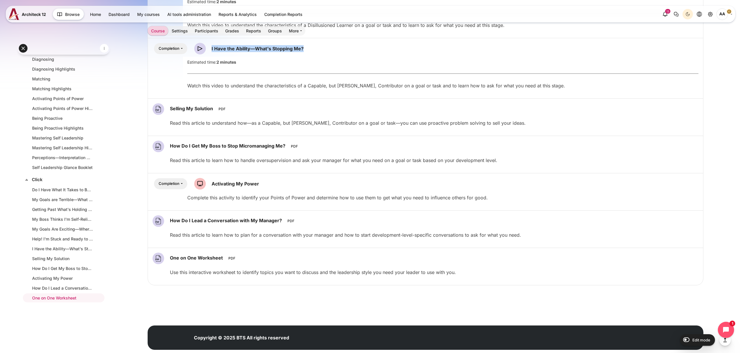
scroll to position [1078, 0]
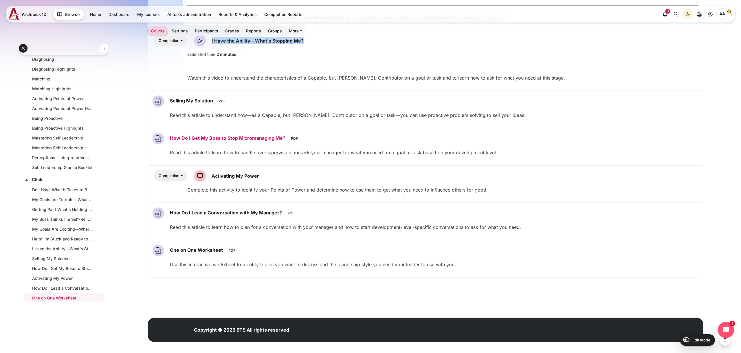
drag, startPoint x: 166, startPoint y: 137, endPoint x: 220, endPoint y: 138, distance: 53.2
click at [220, 138] on div "How Do I Get My Boss to Stop Micromanaging Me? File" at bounding box center [227, 139] width 151 height 12
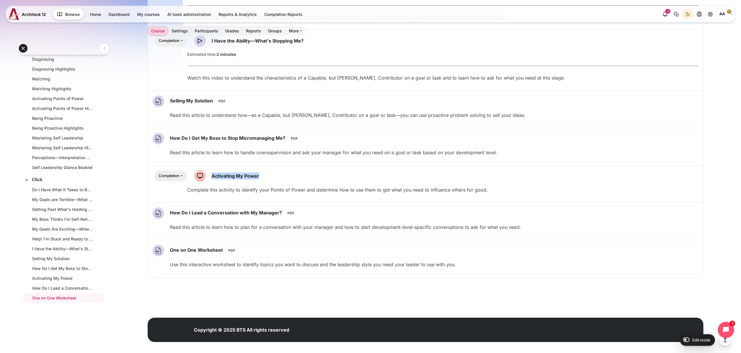
drag, startPoint x: 266, startPoint y: 176, endPoint x: 209, endPoint y: 176, distance: 56.7
click at [209, 176] on div "Completion Students must" at bounding box center [425, 176] width 546 height 12
drag, startPoint x: 166, startPoint y: 213, endPoint x: 214, endPoint y: 204, distance: 48.8
click at [203, 211] on div "How Do I Lead a Conversation with My Manager? File" at bounding box center [225, 213] width 147 height 12
drag, startPoint x: 168, startPoint y: 250, endPoint x: 234, endPoint y: 230, distance: 68.1
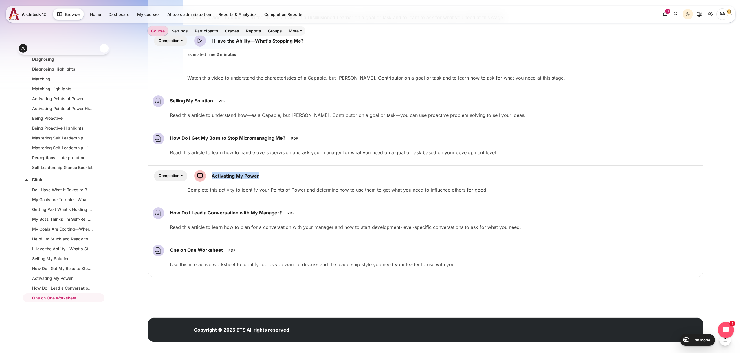
click at [210, 248] on div "One on One Worksheet File" at bounding box center [196, 251] width 88 height 12
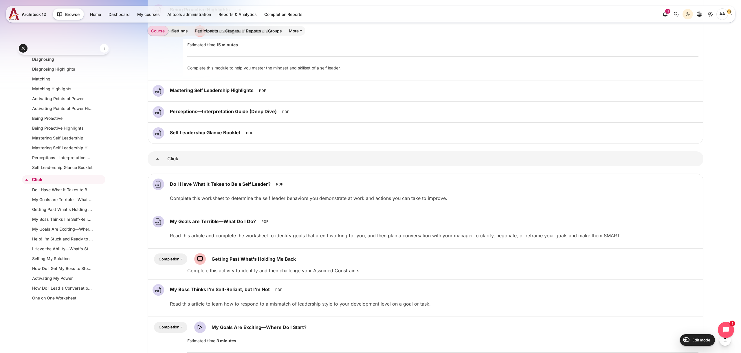
scroll to position [701, 0]
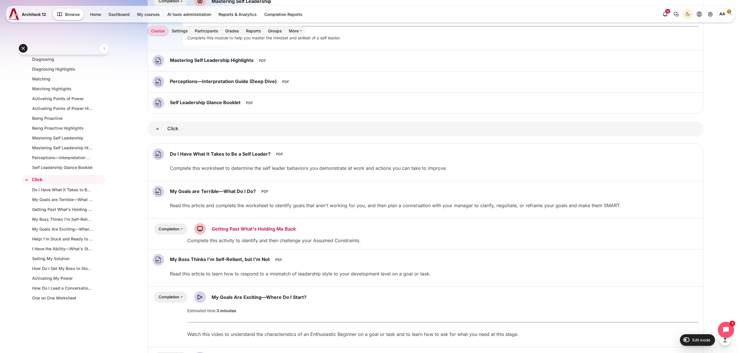
click at [250, 227] on link "Getting Past What's Holding Me Back SCORM package" at bounding box center [254, 229] width 84 height 6
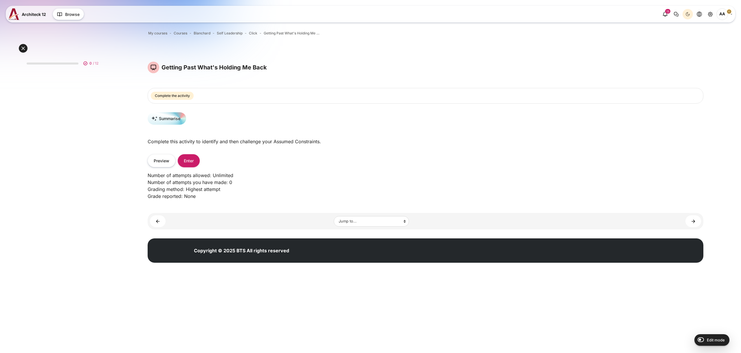
scroll to position [85, 0]
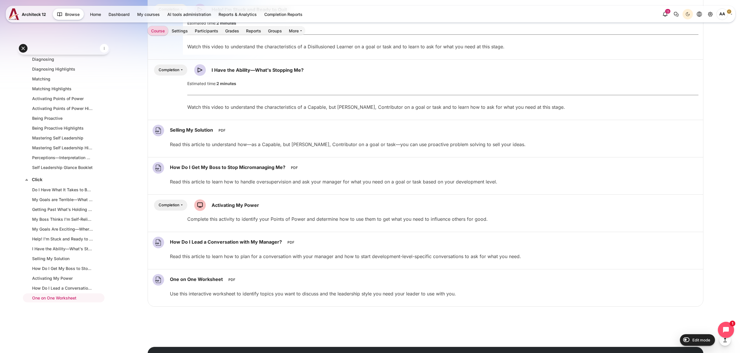
scroll to position [1052, 0]
